Goal: Task Accomplishment & Management: Use online tool/utility

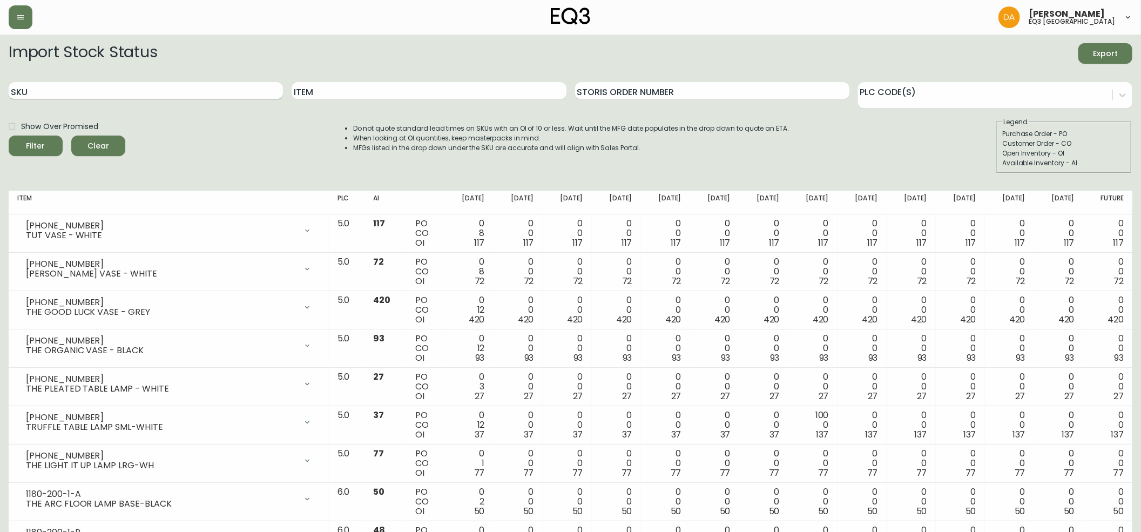
click at [52, 94] on input "SKU" at bounding box center [146, 90] width 274 height 17
paste input "[PHONE_NUMBER]"
type input "[PHONE_NUMBER]"
click at [37, 146] on icon "submit" at bounding box center [31, 144] width 11 height 11
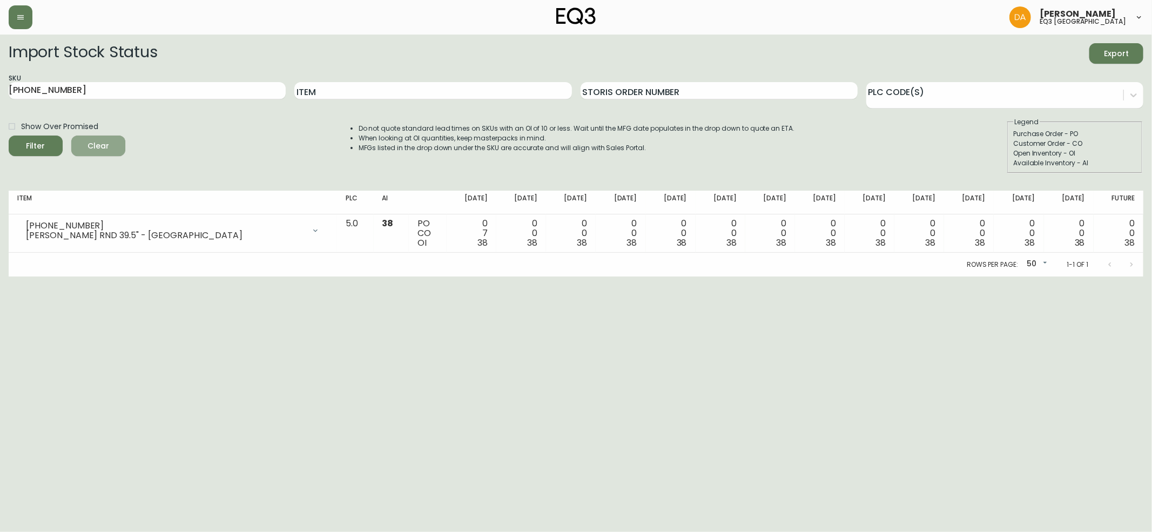
click at [103, 143] on span "Clear" at bounding box center [98, 146] width 37 height 14
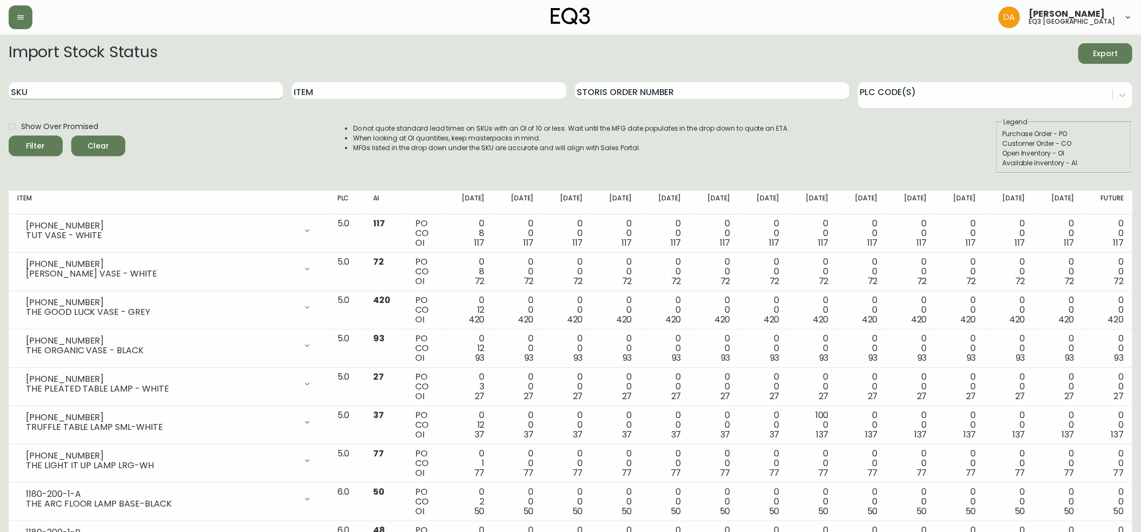
click at [35, 87] on input "SKU" at bounding box center [146, 90] width 274 height 17
paste input "[PHONE_NUMBER]"
type input "[PHONE_NUMBER]"
click at [43, 139] on button "Filter" at bounding box center [36, 146] width 54 height 21
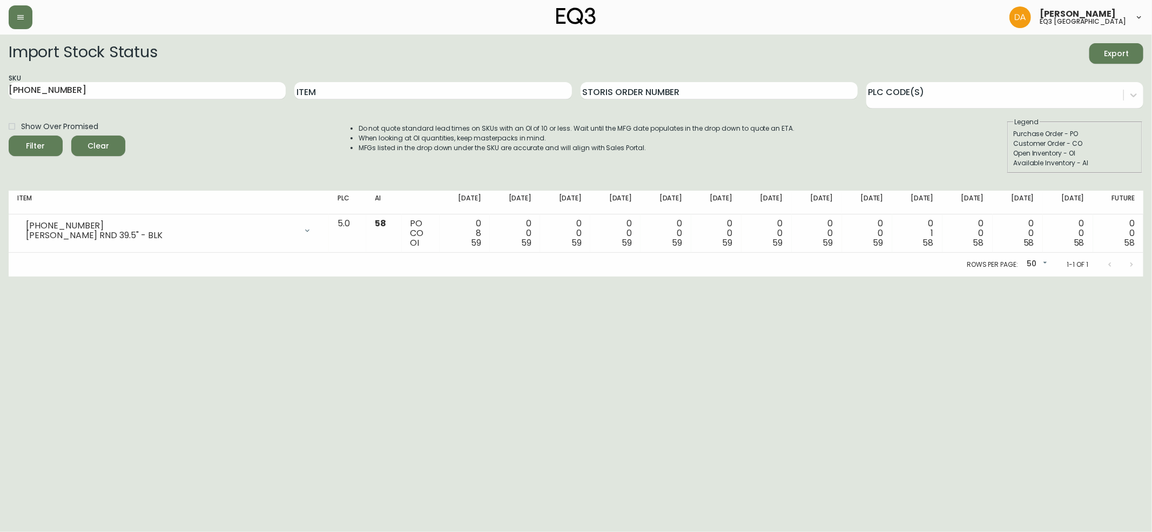
click at [105, 148] on span "Clear" at bounding box center [98, 146] width 37 height 14
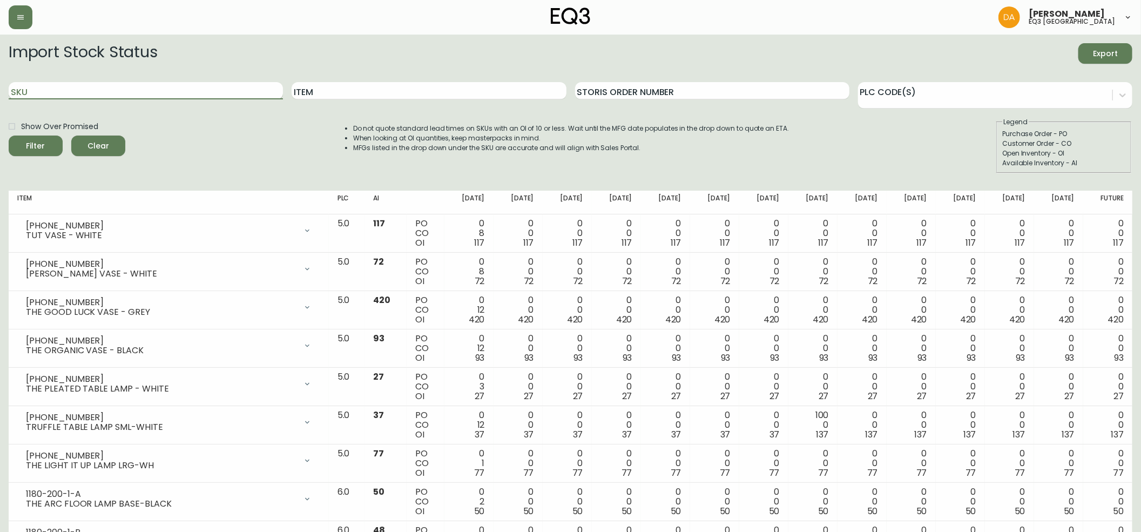
click at [39, 85] on input "SKU" at bounding box center [146, 90] width 274 height 17
paste input "[PHONE_NUMBER]"
type input "[PHONE_NUMBER]"
click at [26, 147] on span "Filter" at bounding box center [35, 146] width 37 height 14
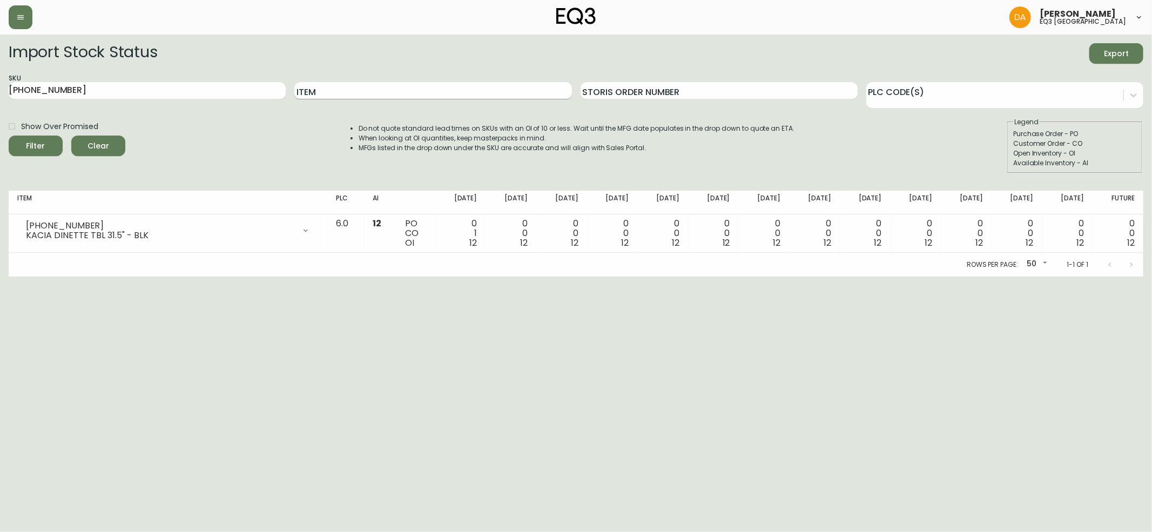
click at [330, 89] on input "Item" at bounding box center [432, 90] width 277 height 17
paste input "Kacia Square Dinette Table"
type input "Kacia Square Dinette Table"
click at [35, 143] on icon "submit" at bounding box center [31, 144] width 11 height 11
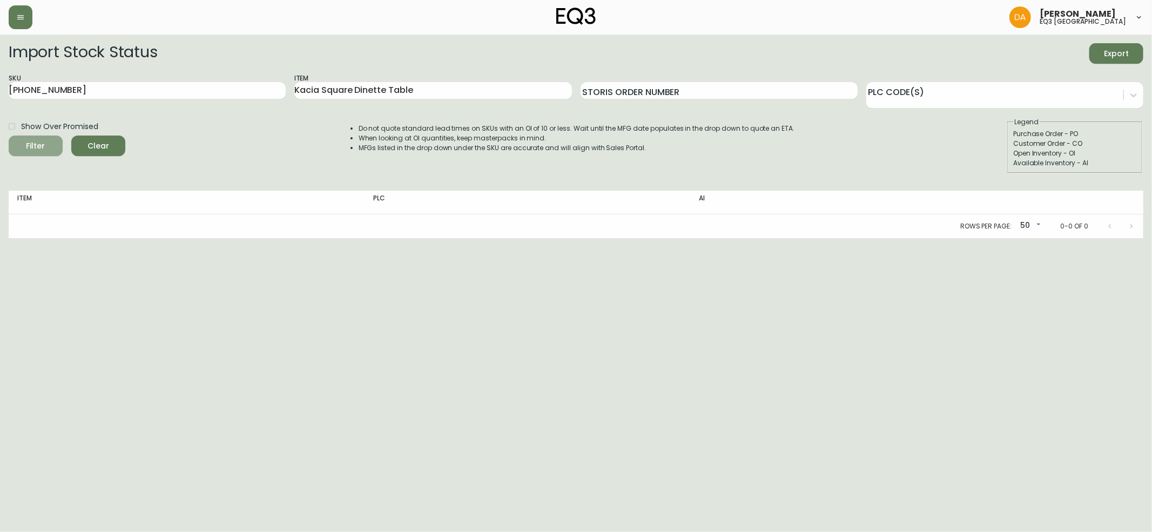
click at [35, 143] on icon "submit" at bounding box center [31, 144] width 11 height 11
click at [108, 144] on span "Clear" at bounding box center [98, 146] width 37 height 14
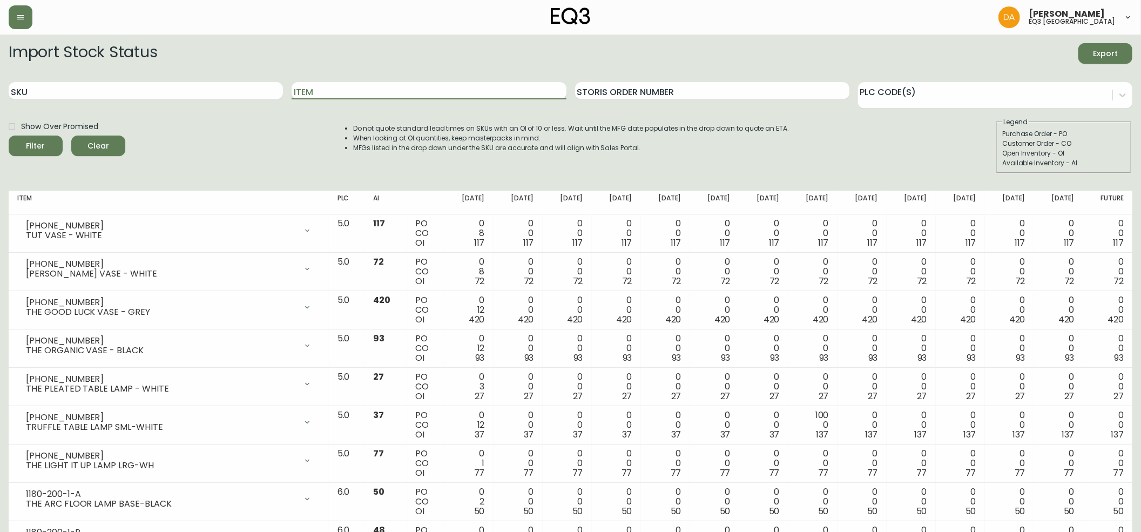
click at [319, 95] on input "Item" at bounding box center [429, 90] width 274 height 17
paste input "Kacia Square Dinette Table"
click at [35, 146] on icon "submit" at bounding box center [31, 144] width 11 height 11
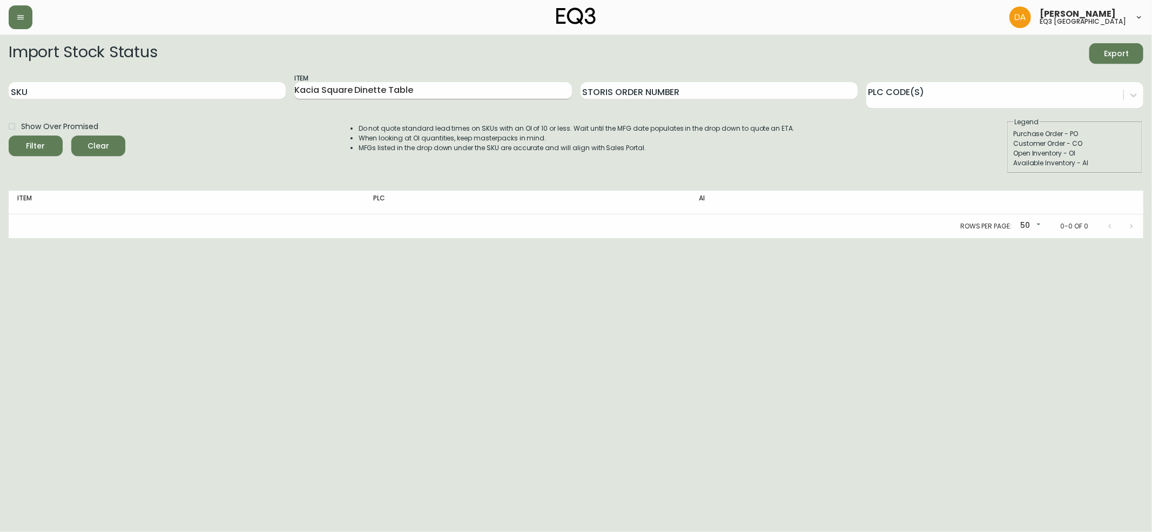
click at [448, 94] on input "Kacia Square Dinette Table" at bounding box center [432, 90] width 277 height 17
type input "Kacia"
click at [32, 145] on icon "submit" at bounding box center [31, 144] width 11 height 11
